Goal: Task Accomplishment & Management: Complete application form

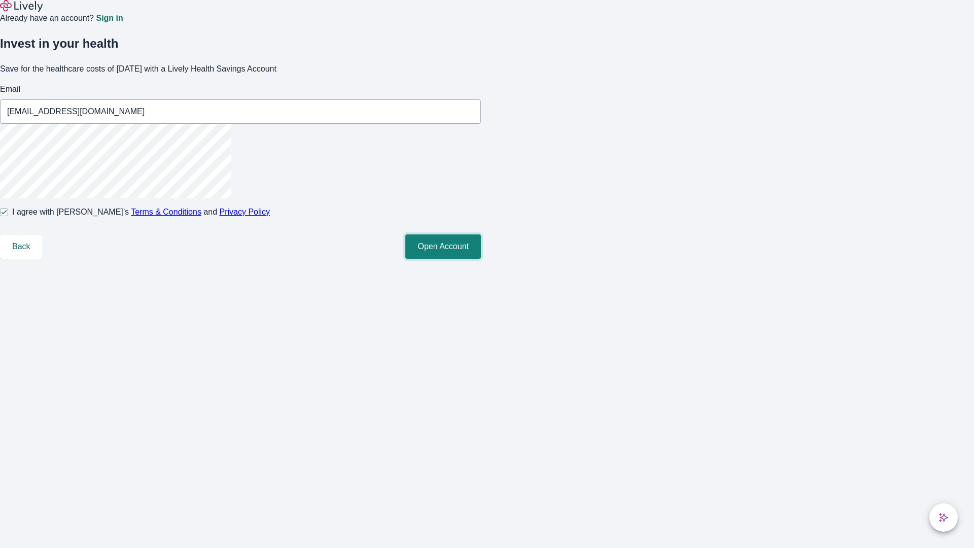
click at [481, 259] on button "Open Account" at bounding box center [443, 246] width 76 height 24
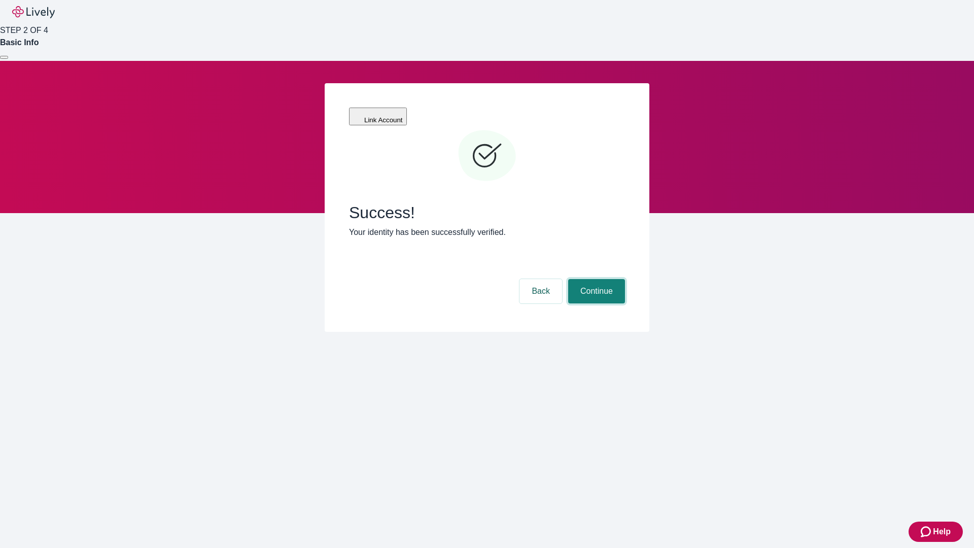
click at [595, 279] on button "Continue" at bounding box center [596, 291] width 57 height 24
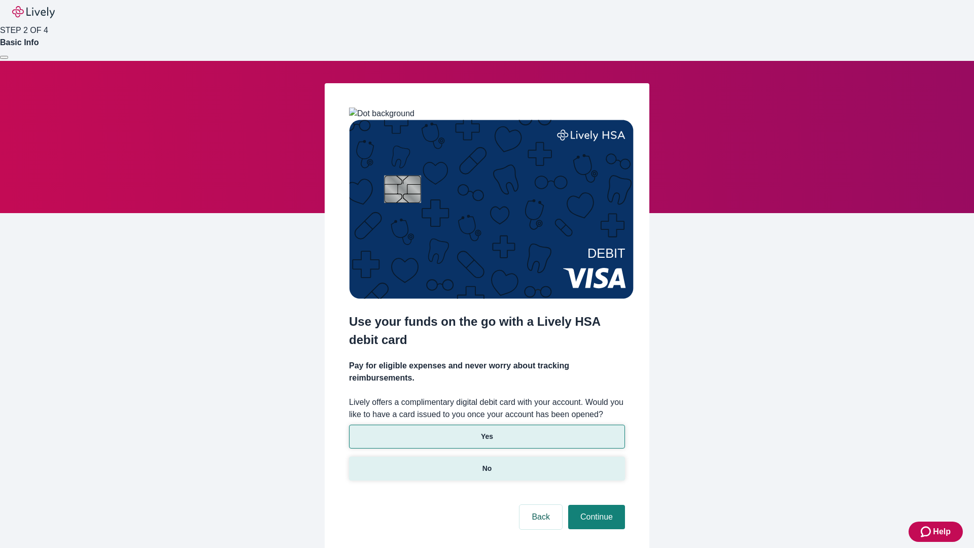
click at [487, 463] on p "No" at bounding box center [488, 468] width 10 height 11
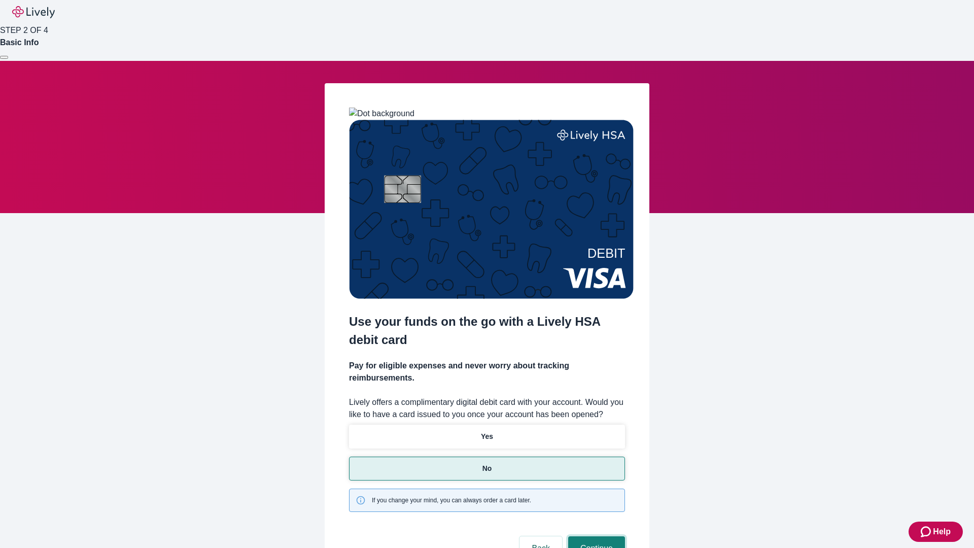
click at [595, 536] on button "Continue" at bounding box center [596, 548] width 57 height 24
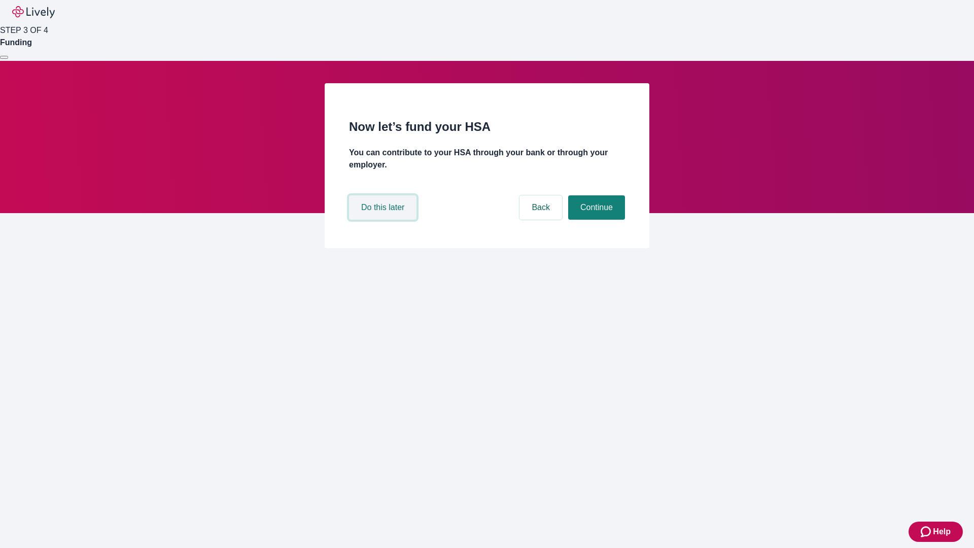
click at [384, 220] on button "Do this later" at bounding box center [382, 207] width 67 height 24
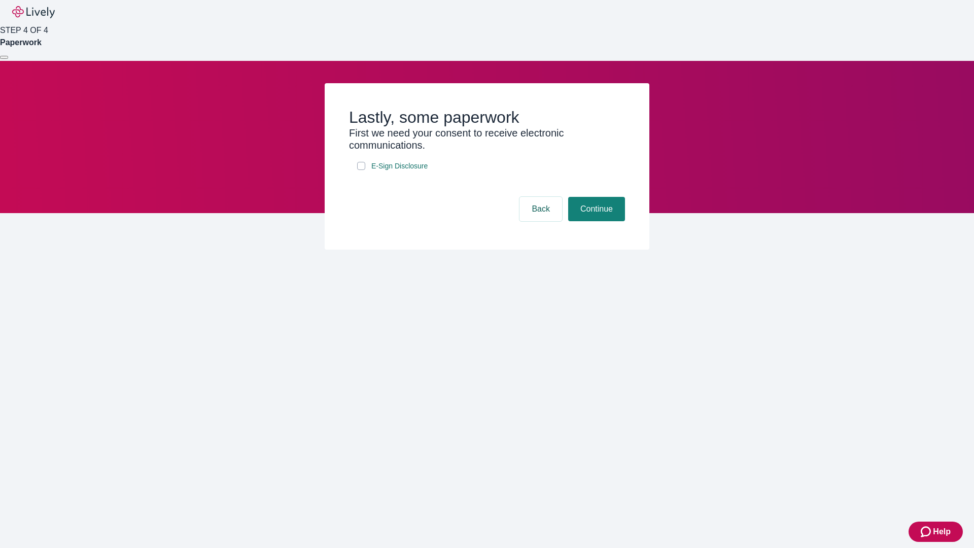
click at [361, 170] on input "E-Sign Disclosure" at bounding box center [361, 166] width 8 height 8
checkbox input "true"
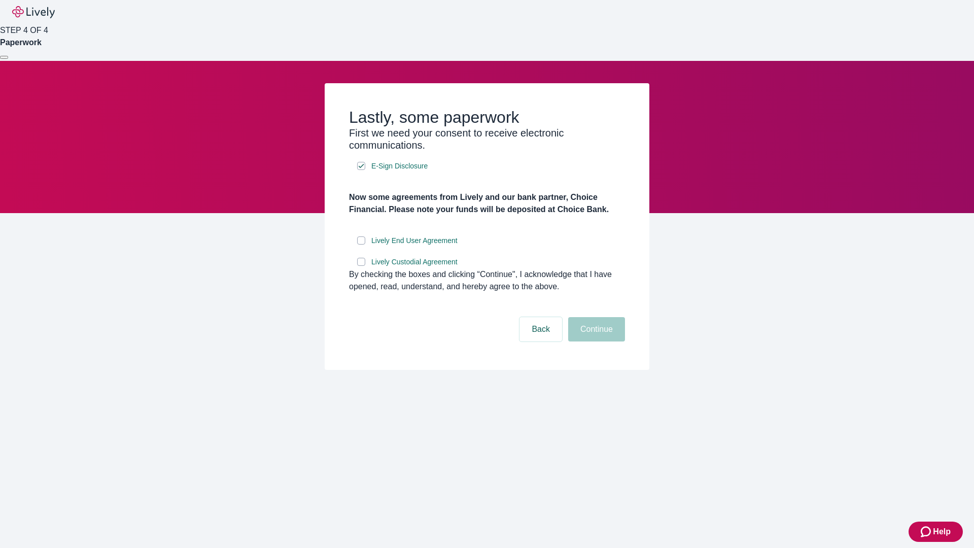
click at [361, 245] on input "Lively End User Agreement" at bounding box center [361, 240] width 8 height 8
checkbox input "true"
click at [361, 266] on input "Lively Custodial Agreement" at bounding box center [361, 262] width 8 height 8
checkbox input "true"
click at [595, 342] on button "Continue" at bounding box center [596, 329] width 57 height 24
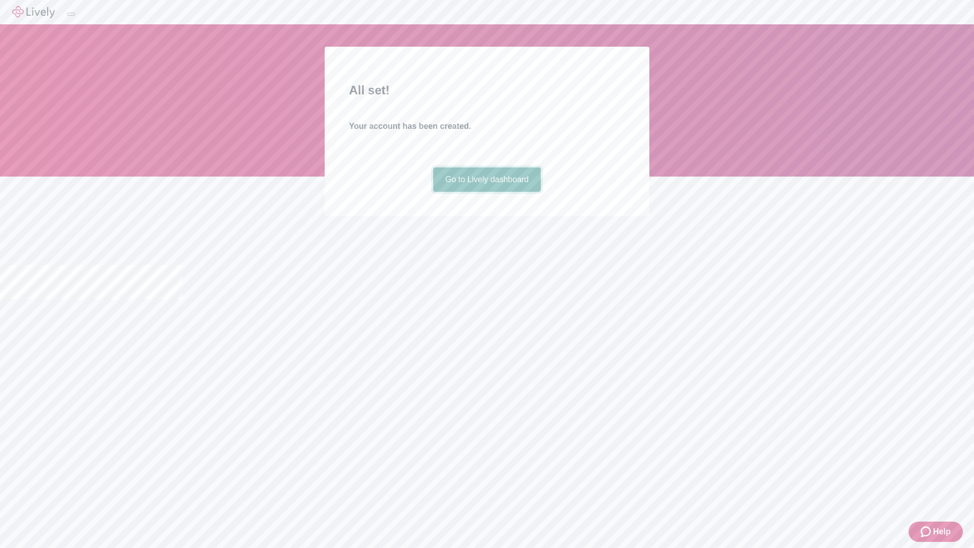
click at [487, 192] on link "Go to Lively dashboard" at bounding box center [487, 179] width 108 height 24
